Goal: Information Seeking & Learning: Check status

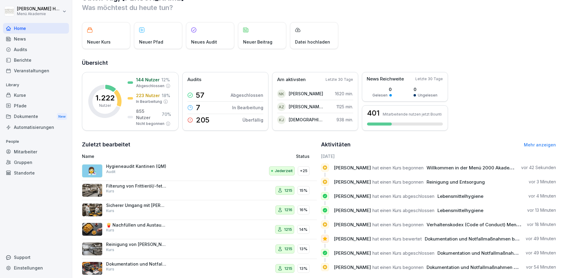
scroll to position [29, 0]
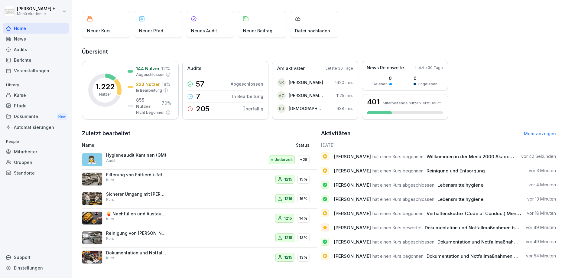
click at [26, 109] on div "Pfade" at bounding box center [36, 105] width 66 height 11
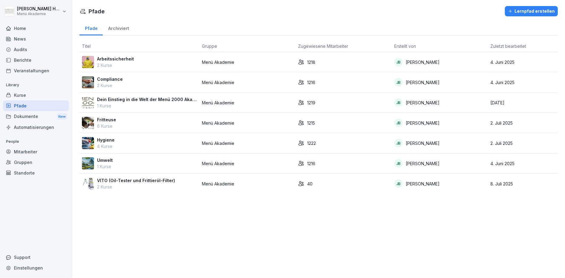
click at [151, 81] on div "Compliance 2 Kurse" at bounding box center [139, 82] width 115 height 13
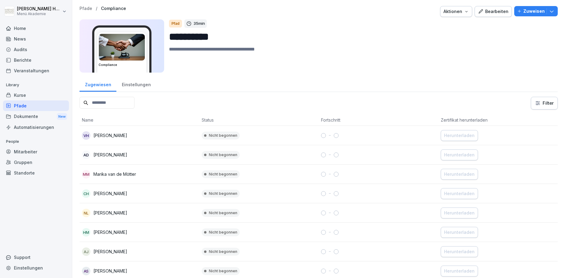
click at [24, 28] on div "Home" at bounding box center [36, 28] width 66 height 11
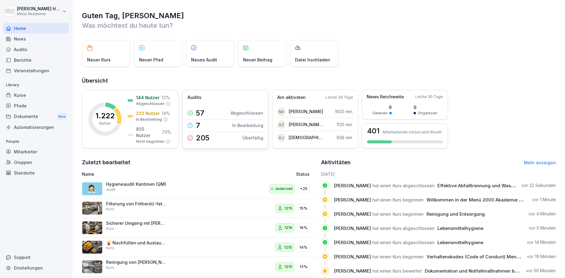
click at [208, 138] on p "205" at bounding box center [203, 137] width 14 height 7
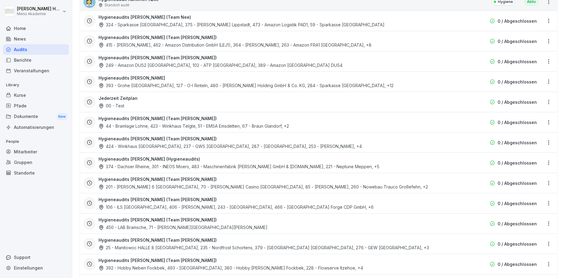
scroll to position [904, 0]
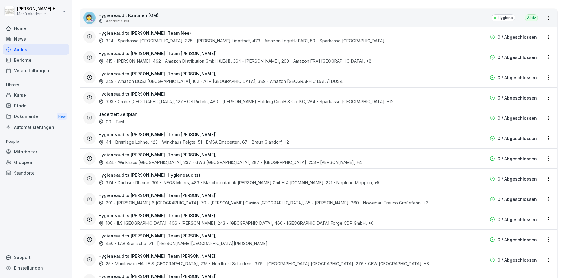
click at [231, 180] on div "374 - Dachser Rheine, 301 - INEOS Moers, 483 - Maschinenfabrik Bernard KRONE Gm…" at bounding box center [239, 182] width 281 height 6
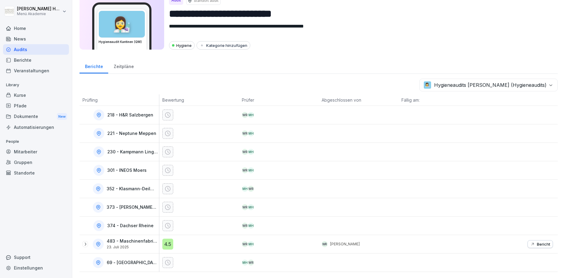
click at [544, 242] on p "Bericht" at bounding box center [543, 243] width 13 height 5
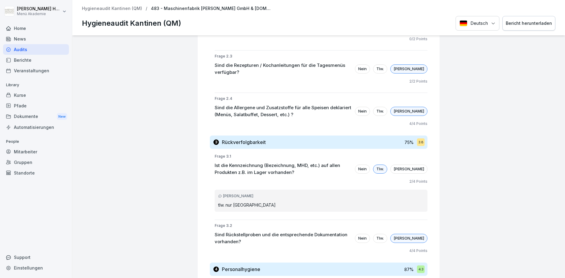
scroll to position [508, 0]
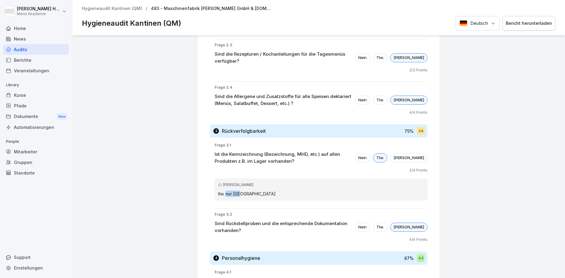
drag, startPoint x: 227, startPoint y: 190, endPoint x: 241, endPoint y: 188, distance: 14.0
click at [241, 190] on p "tlw. nur Einfrierdatum" at bounding box center [321, 193] width 206 height 6
click at [280, 190] on p "tlw. nur Einfrierdatum" at bounding box center [321, 193] width 206 height 6
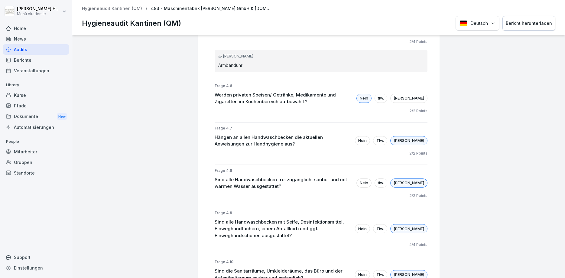
scroll to position [965, 0]
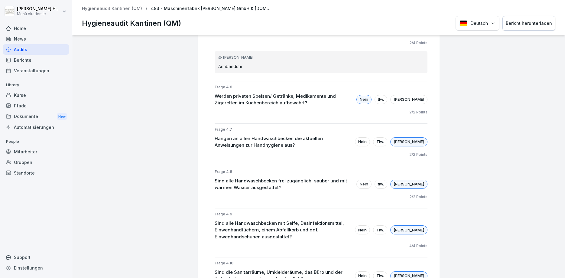
click at [11, 70] on div "Veranstaltungen" at bounding box center [36, 70] width 66 height 11
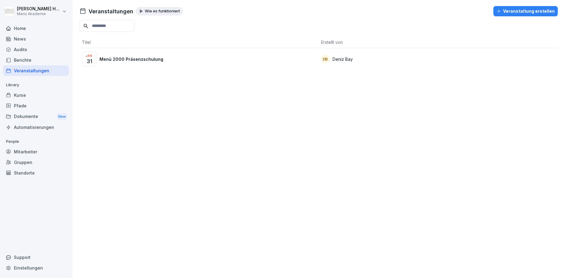
click at [115, 64] on div "Jan. 31 Menü 2000 Präsenzschulung" at bounding box center [199, 59] width 234 height 15
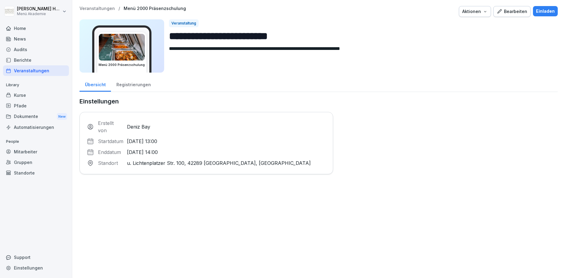
click at [30, 56] on div "Berichte" at bounding box center [36, 60] width 66 height 11
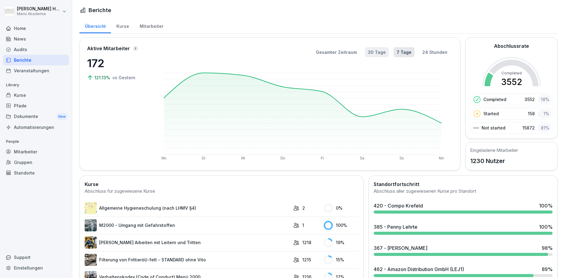
click at [378, 53] on button "30 Tage" at bounding box center [377, 52] width 24 height 10
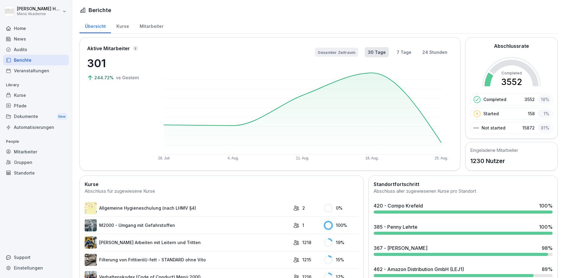
click at [348, 54] on button "Gesamter Zeitraum" at bounding box center [336, 51] width 43 height 9
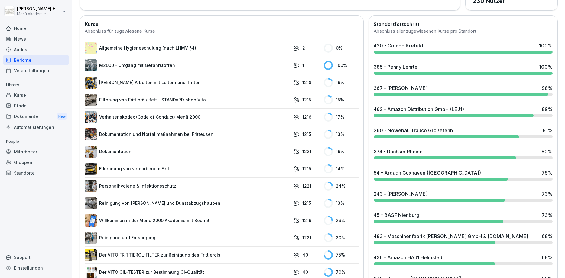
scroll to position [109, 0]
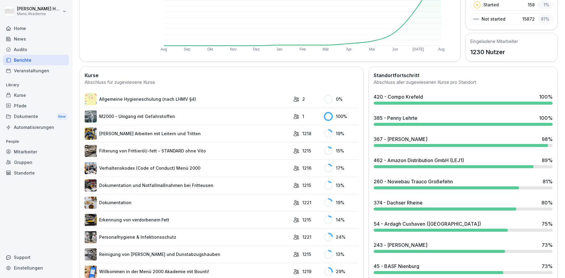
click at [233, 119] on link "M2000 - Umgang mit Gefahrstoffen" at bounding box center [188, 116] width 206 height 12
